Goal: Task Accomplishment & Management: Manage account settings

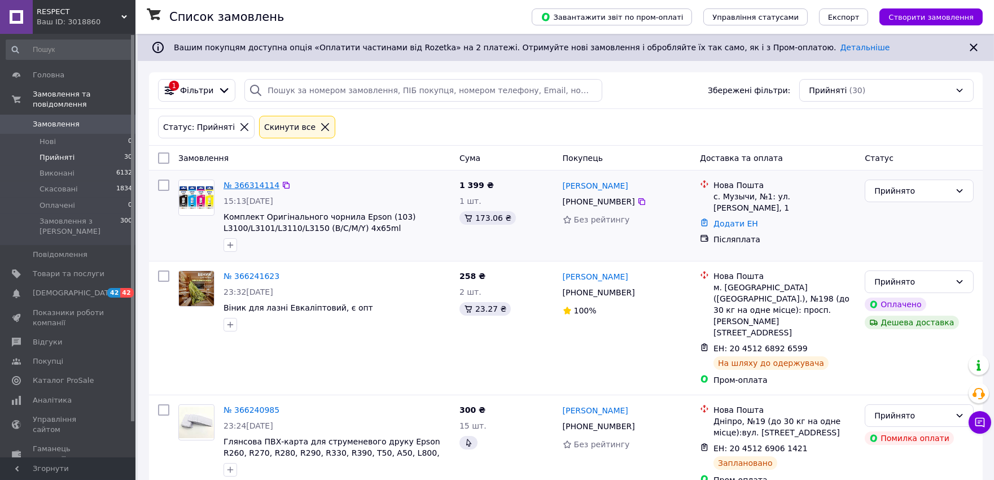
click at [243, 182] on link "№ 366314114" at bounding box center [251, 185] width 56 height 9
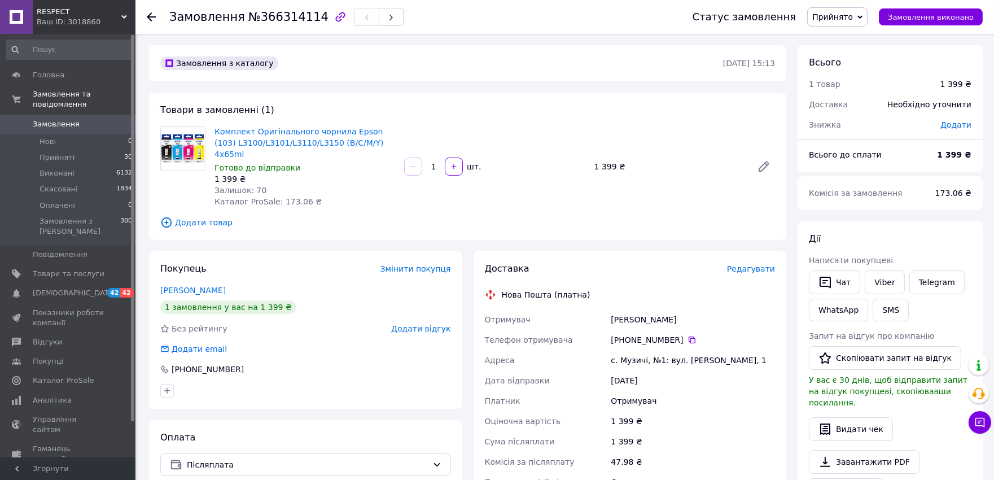
click at [753, 264] on span "Редагувати" at bounding box center [751, 268] width 48 height 9
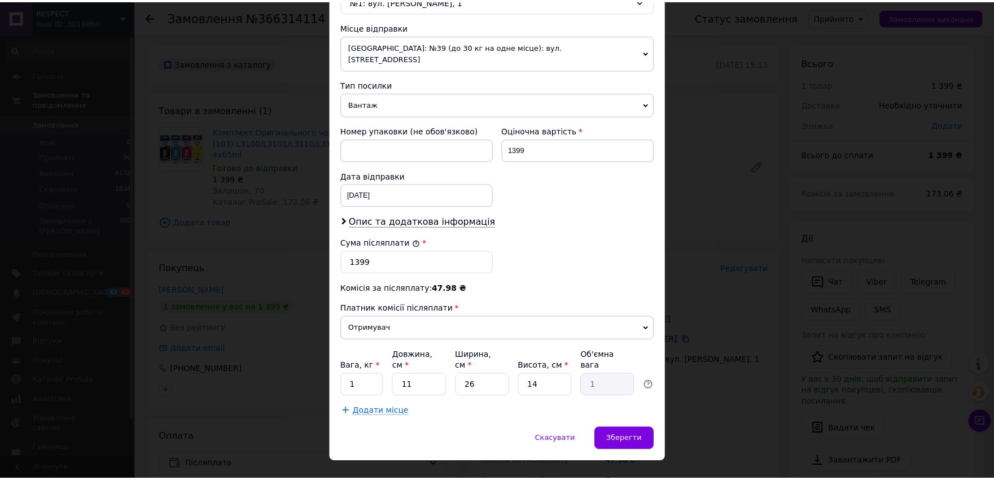
scroll to position [383, 0]
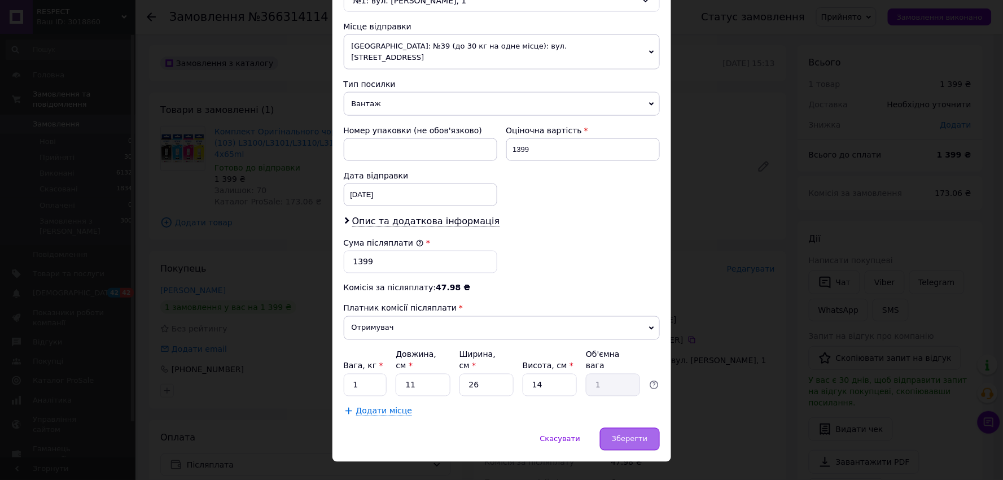
click at [631, 435] on span "Зберегти" at bounding box center [630, 439] width 36 height 8
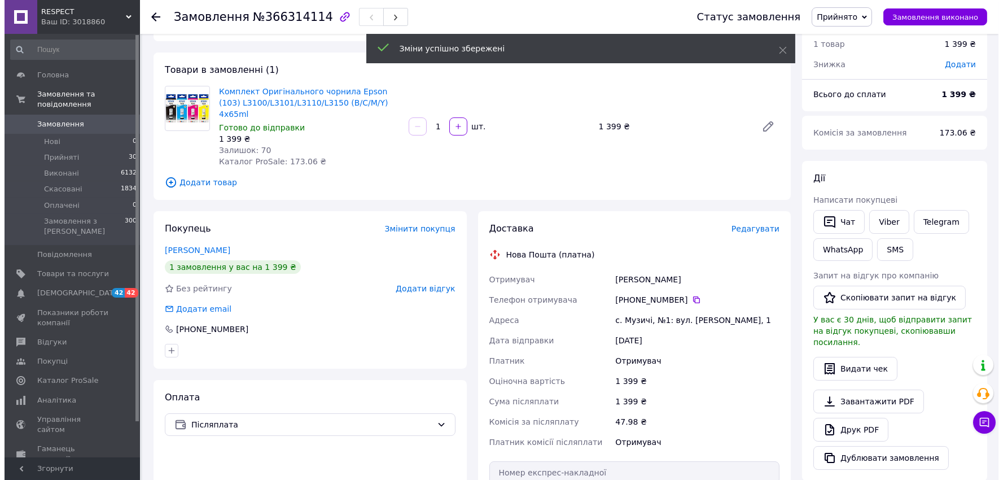
scroll to position [63, 0]
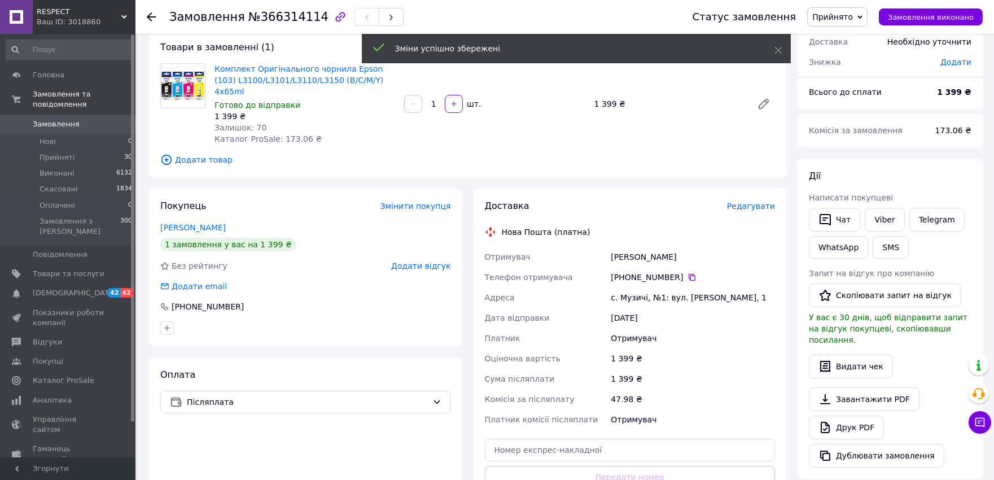
click at [753, 201] on span "Редагувати" at bounding box center [751, 205] width 48 height 9
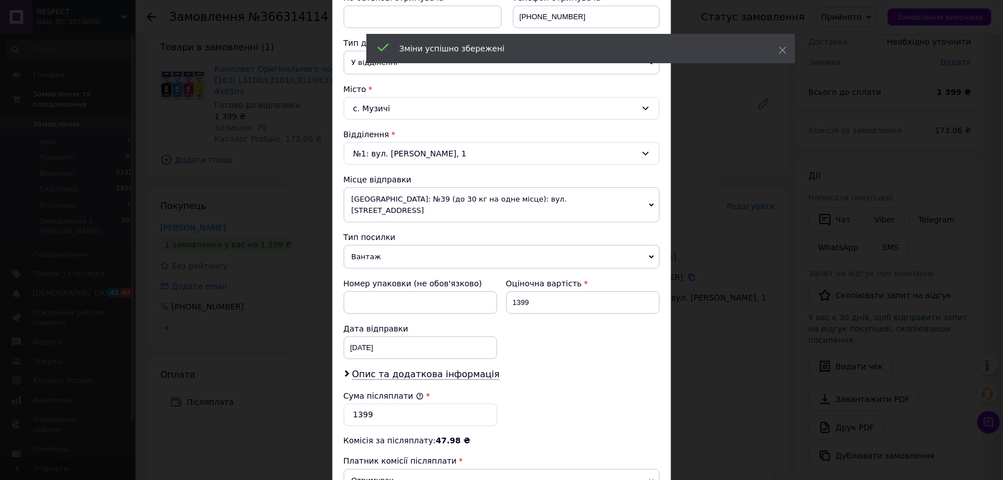
scroll to position [251, 0]
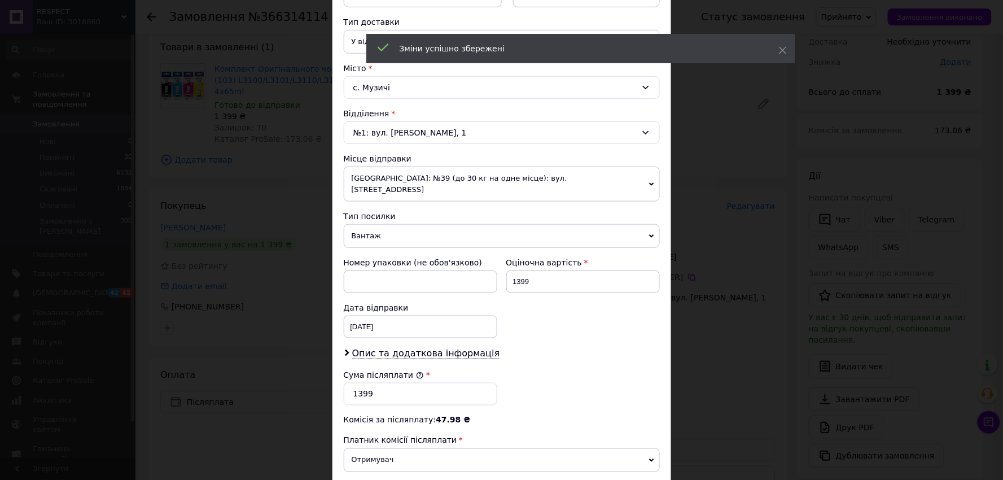
click at [403, 179] on span "[GEOGRAPHIC_DATA]: №39 (до 30 кг на одне місце): вул. [STREET_ADDRESS]" at bounding box center [502, 183] width 316 height 35
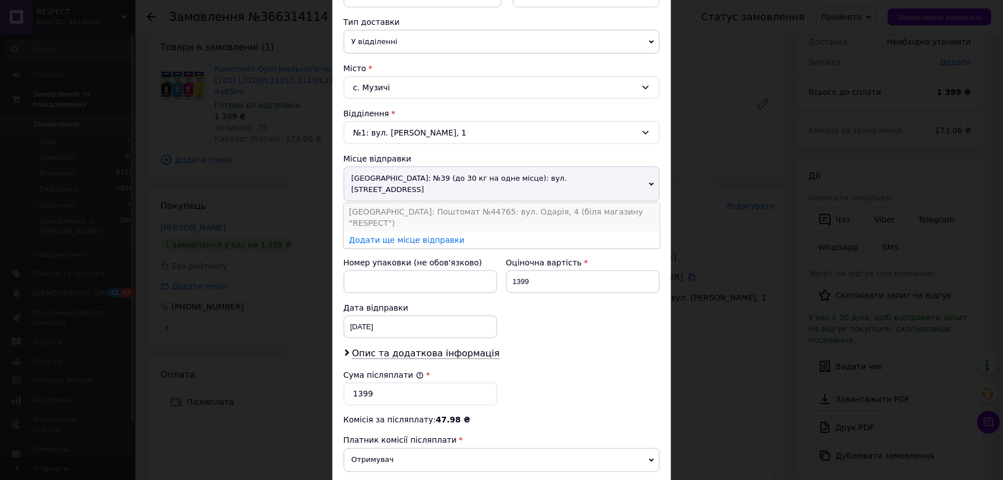
click at [405, 203] on li "[GEOGRAPHIC_DATA]: Поштомат №44765: вул. Одарія, 4 (біля магазину "RESPECT")" at bounding box center [502, 217] width 316 height 28
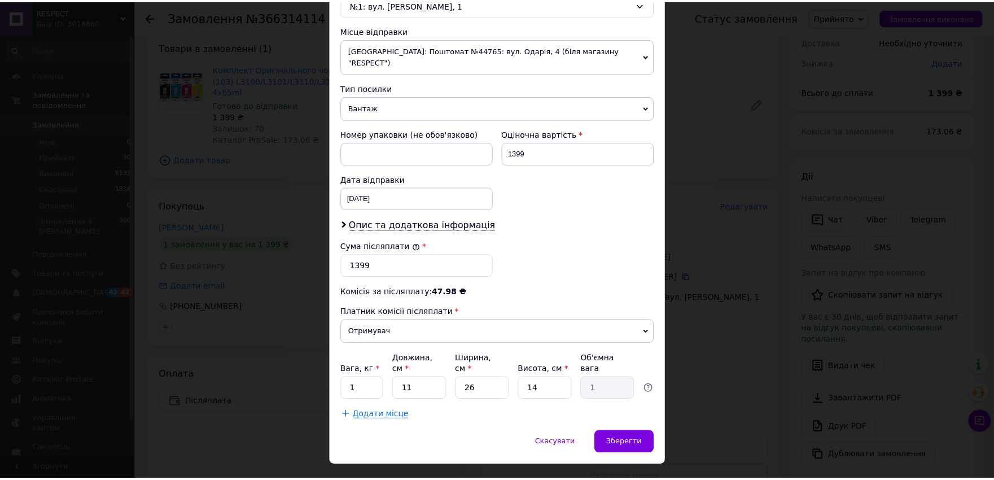
scroll to position [383, 0]
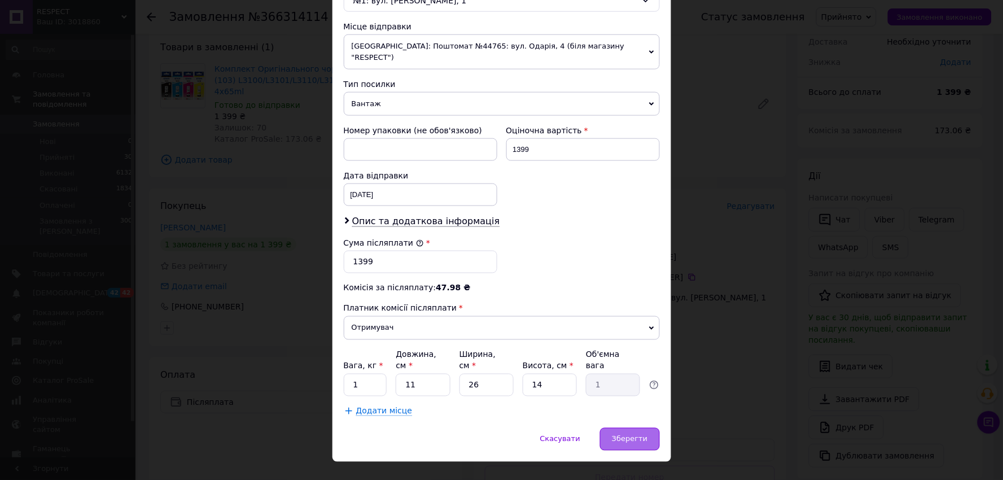
click at [627, 435] on span "Зберегти" at bounding box center [630, 439] width 36 height 8
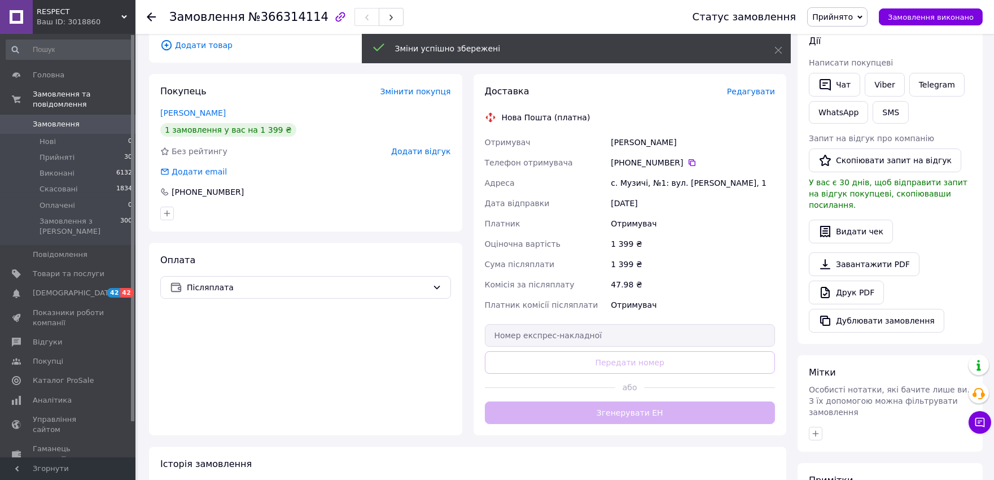
scroll to position [188, 0]
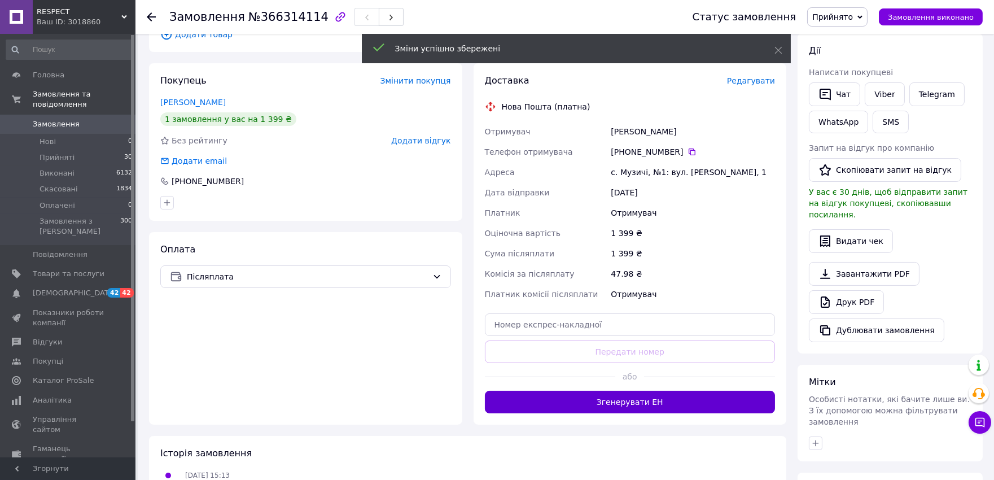
click at [634, 396] on button "Згенерувати ЕН" at bounding box center [630, 402] width 291 height 23
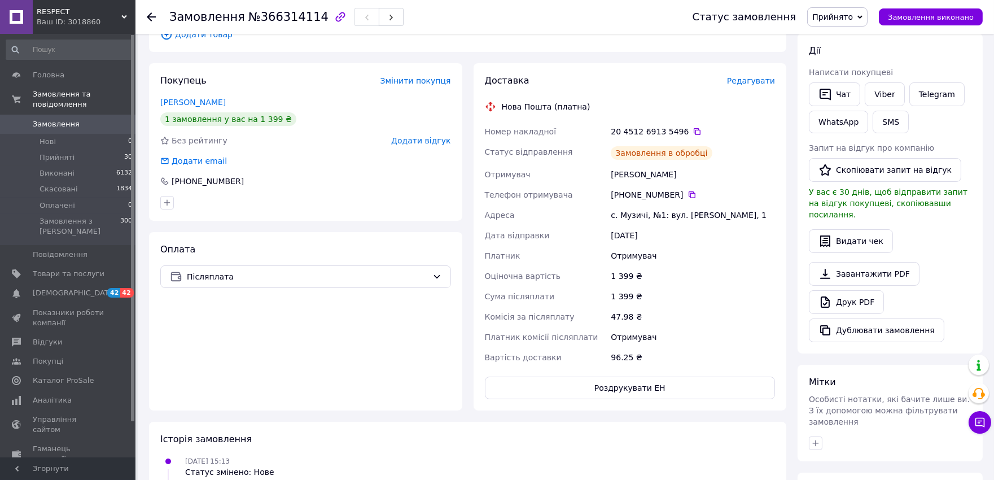
click at [647, 378] on button "Роздрукувати ЕН" at bounding box center [630, 387] width 291 height 23
click at [628, 376] on button "Роздрукувати ЕН" at bounding box center [630, 387] width 291 height 23
